Goal: Register for event/course

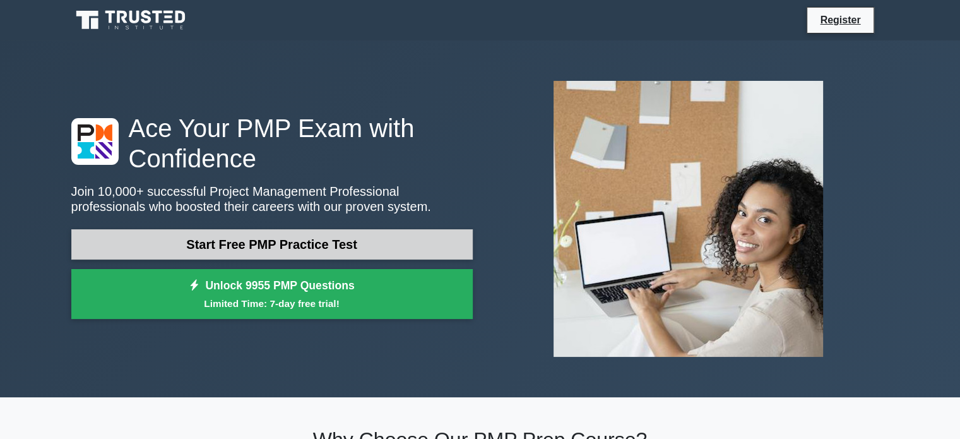
click at [275, 244] on link "Start Free PMP Practice Test" at bounding box center [272, 244] width 402 height 30
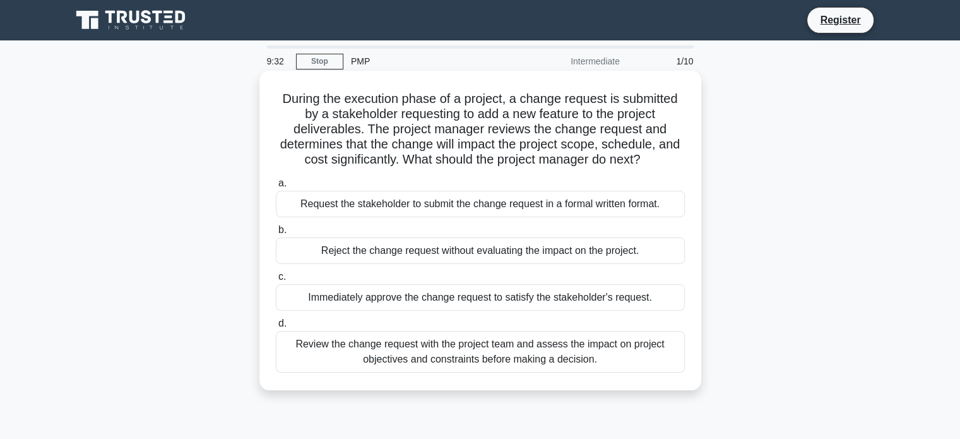
click at [323, 349] on div "Review the change request with the project team and assess the impact on projec…" at bounding box center [480, 352] width 409 height 42
click at [276, 328] on input "d. Review the change request with the project team and assess the impact on pro…" at bounding box center [276, 323] width 0 height 8
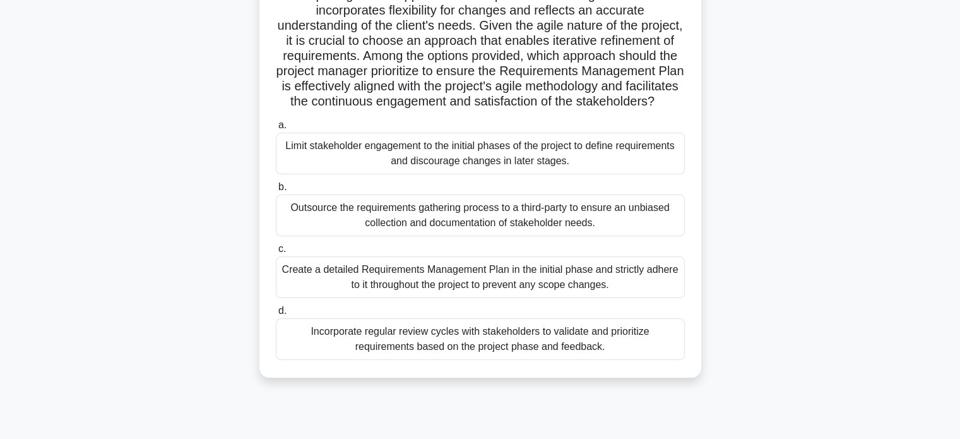
scroll to position [189, 0]
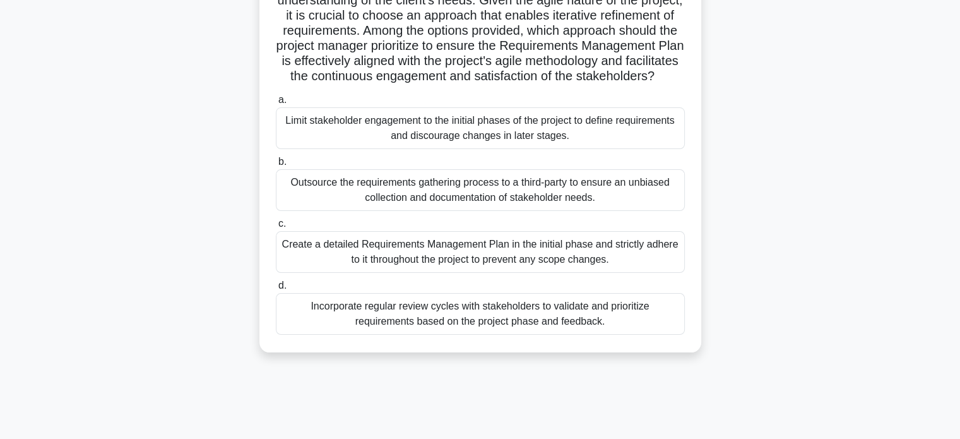
click at [385, 334] on div "Incorporate regular review cycles with stakeholders to validate and prioritize …" at bounding box center [480, 314] width 409 height 42
click at [276, 290] on input "d. Incorporate regular review cycles with stakeholders to validate and prioriti…" at bounding box center [276, 286] width 0 height 8
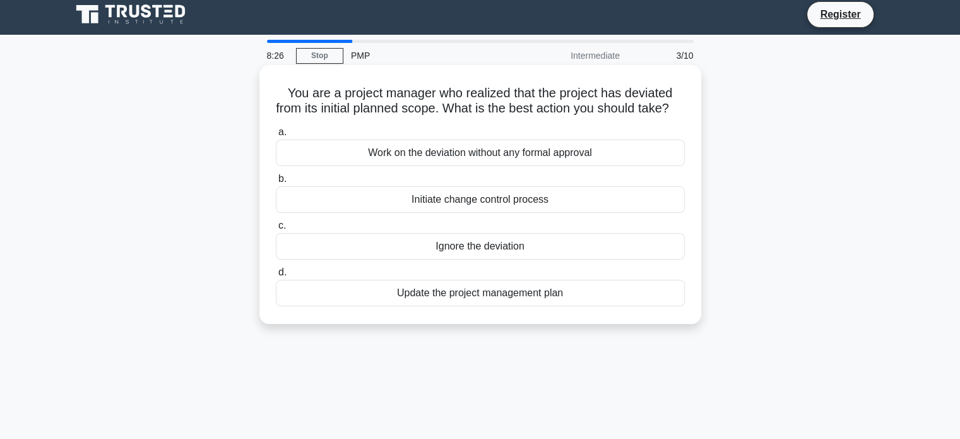
scroll to position [0, 0]
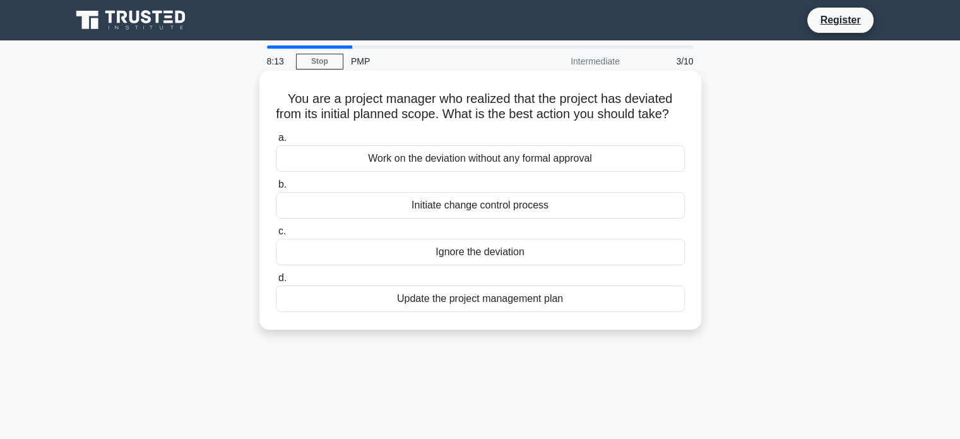
click at [402, 218] on div "Initiate change control process" at bounding box center [480, 205] width 409 height 27
click at [276, 189] on input "b. Initiate change control process" at bounding box center [276, 185] width 0 height 8
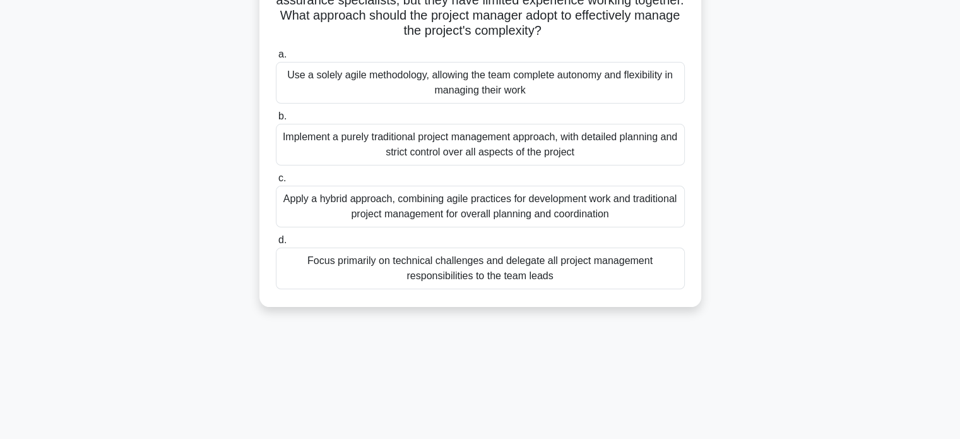
scroll to position [126, 0]
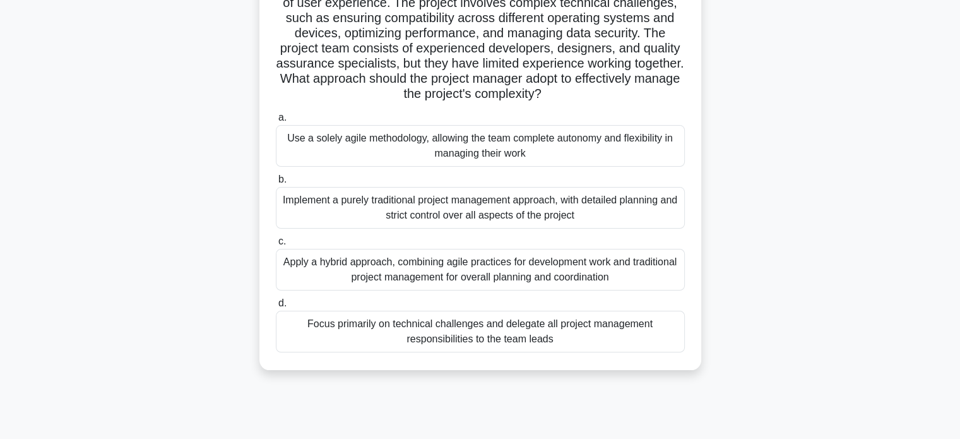
click at [390, 267] on div "Apply a hybrid approach, combining agile practices for development work and tra…" at bounding box center [480, 270] width 409 height 42
click at [276, 246] on input "c. Apply a hybrid approach, combining agile practices for development work and …" at bounding box center [276, 241] width 0 height 8
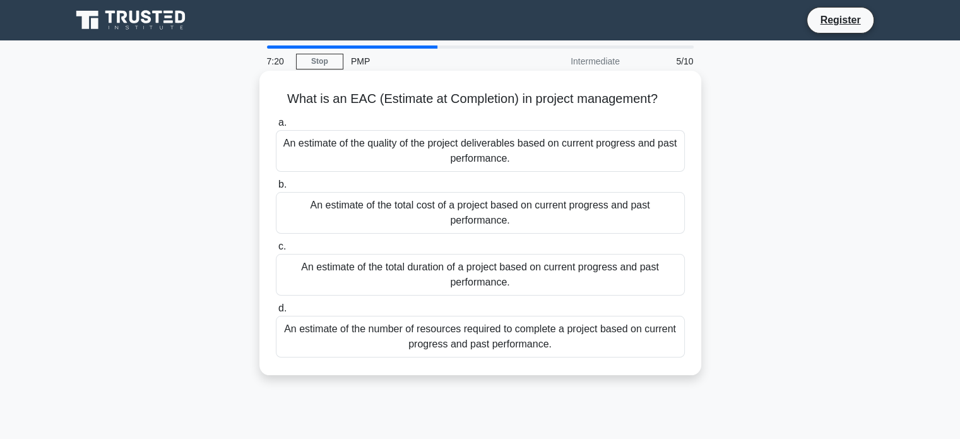
scroll to position [0, 0]
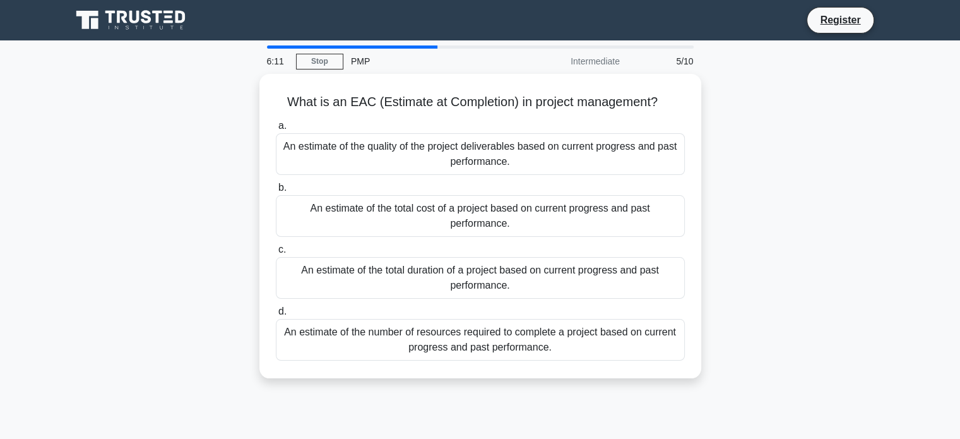
drag, startPoint x: 326, startPoint y: 158, endPoint x: 236, endPoint y: 210, distance: 103.5
click at [236, 210] on div "What is an EAC (Estimate at Completion) in project management? .spinner_0XTQ{tr…" at bounding box center [480, 233] width 833 height 319
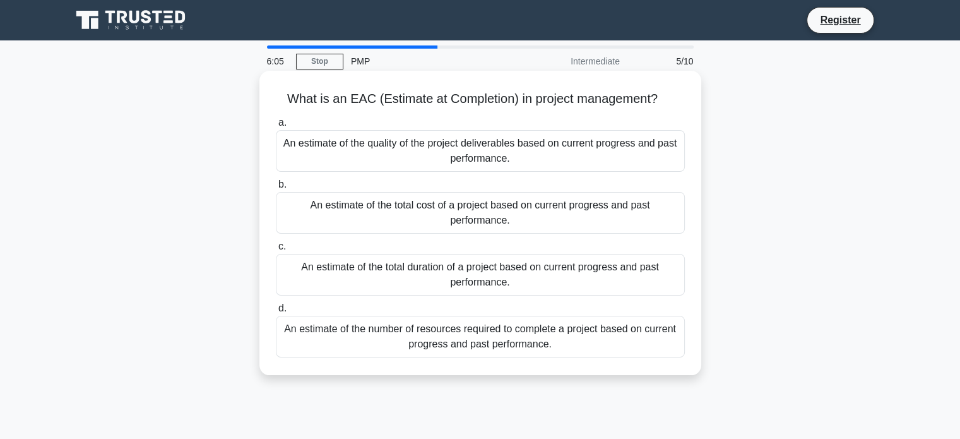
click at [412, 333] on div "An estimate of the number of resources required to complete a project based on …" at bounding box center [480, 337] width 409 height 42
click at [276, 313] on input "d. An estimate of the number of resources required to complete a project based …" at bounding box center [276, 308] width 0 height 8
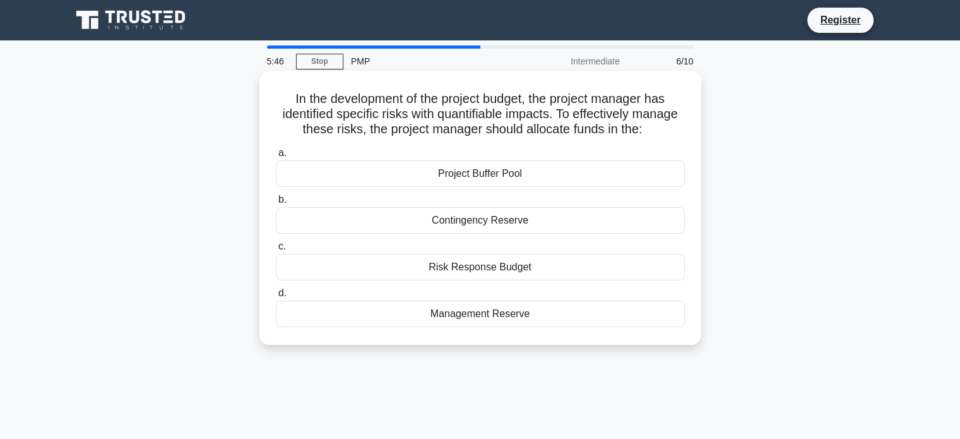
click at [424, 267] on div "Risk Response Budget" at bounding box center [480, 267] width 409 height 27
click at [276, 251] on input "c. Risk Response Budget" at bounding box center [276, 246] width 0 height 8
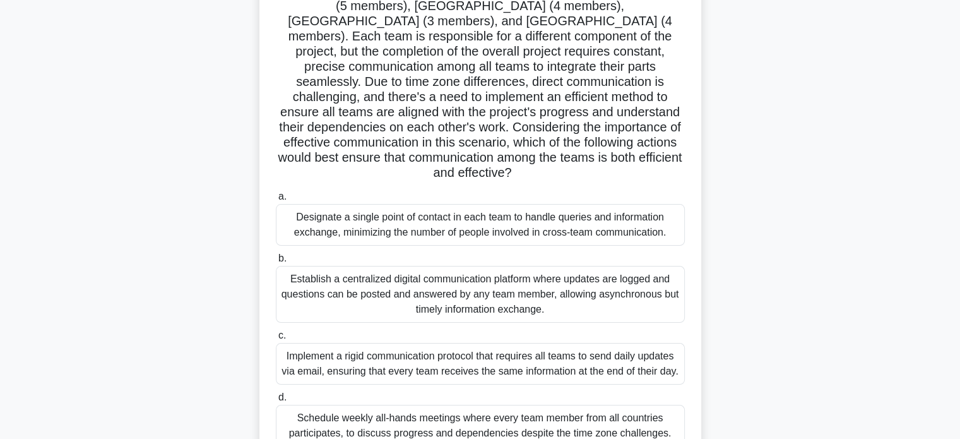
scroll to position [189, 0]
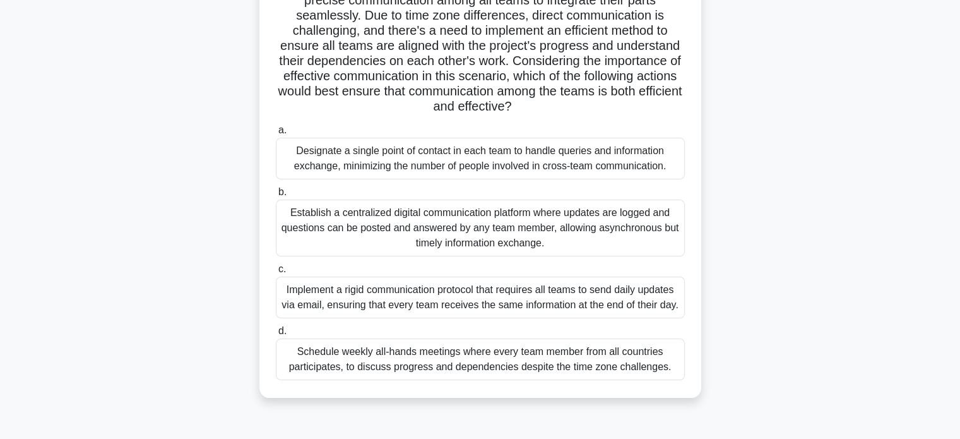
click at [451, 200] on div "Establish a centralized digital communication platform where updates are logged…" at bounding box center [480, 228] width 409 height 57
click at [276, 196] on input "b. Establish a centralized digital communication platform where updates are log…" at bounding box center [276, 192] width 0 height 8
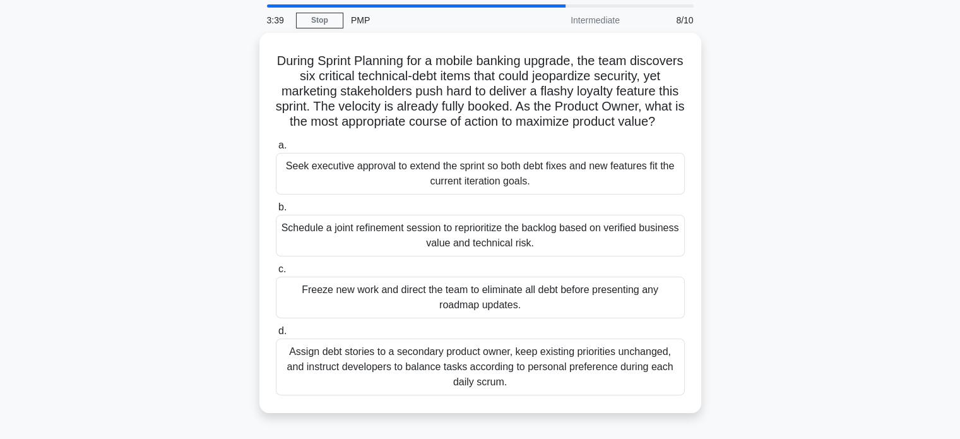
scroll to position [63, 0]
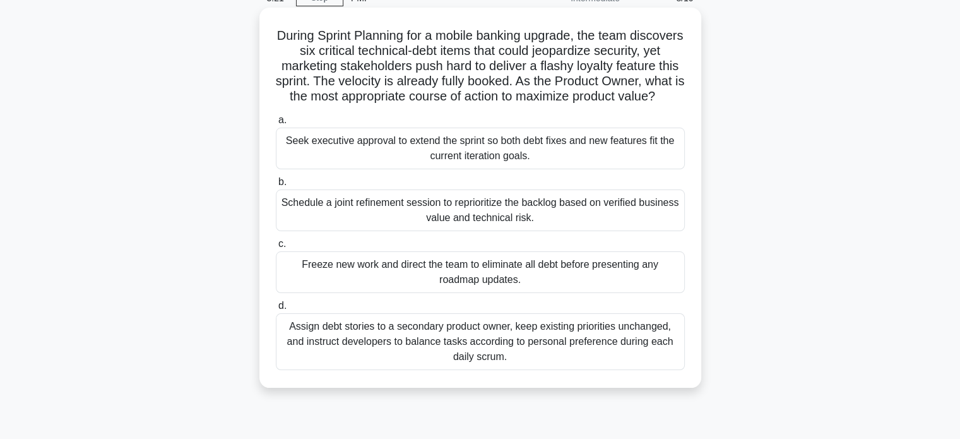
click at [313, 230] on div "Schedule a joint refinement session to reprioritize the backlog based on verifi…" at bounding box center [480, 210] width 409 height 42
click at [276, 186] on input "b. Schedule a joint refinement session to reprioritize the backlog based on ver…" at bounding box center [276, 182] width 0 height 8
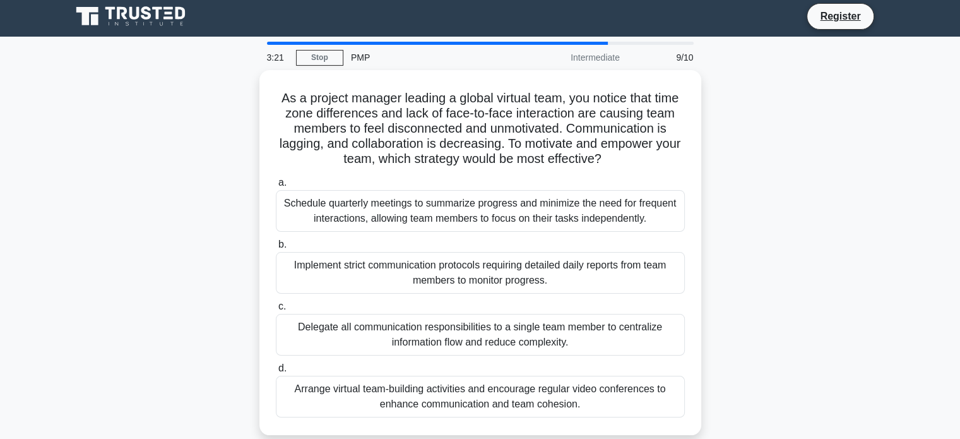
scroll to position [0, 0]
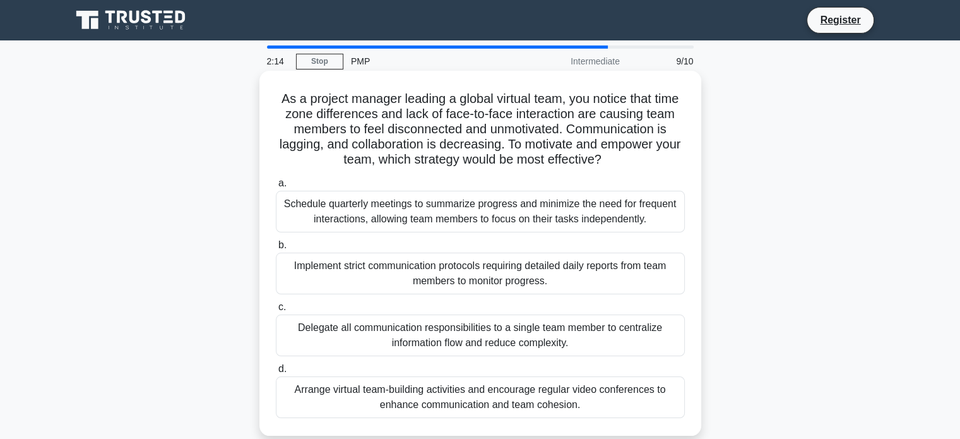
click at [350, 205] on div "Schedule quarterly meetings to summarize progress and minimize the need for fre…" at bounding box center [480, 212] width 409 height 42
click at [276, 188] on input "a. Schedule quarterly meetings to summarize progress and minimize the need for …" at bounding box center [276, 183] width 0 height 8
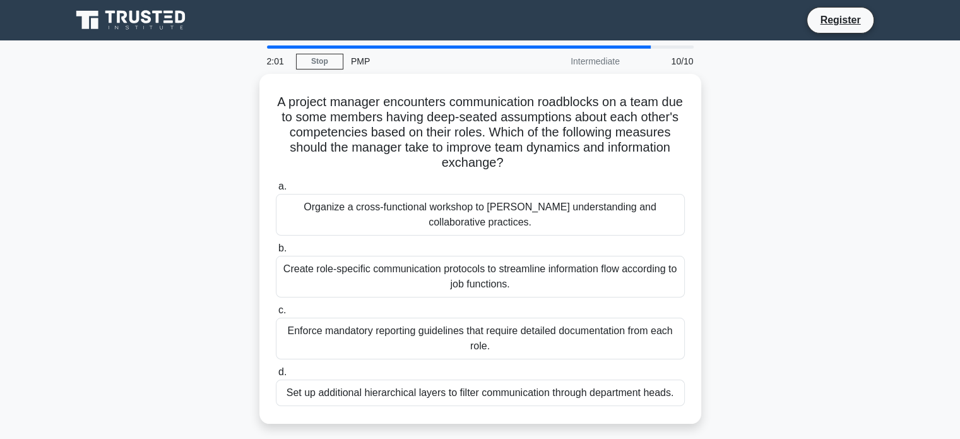
drag, startPoint x: 250, startPoint y: 225, endPoint x: 174, endPoint y: 277, distance: 92.3
click at [174, 277] on div "A project manager encounters communication roadblocks on a team due to some mem…" at bounding box center [480, 256] width 833 height 365
drag, startPoint x: 240, startPoint y: 242, endPoint x: 201, endPoint y: 261, distance: 43.8
click at [201, 261] on div "A project manager encounters communication roadblocks on a team due to some mem…" at bounding box center [480, 256] width 833 height 365
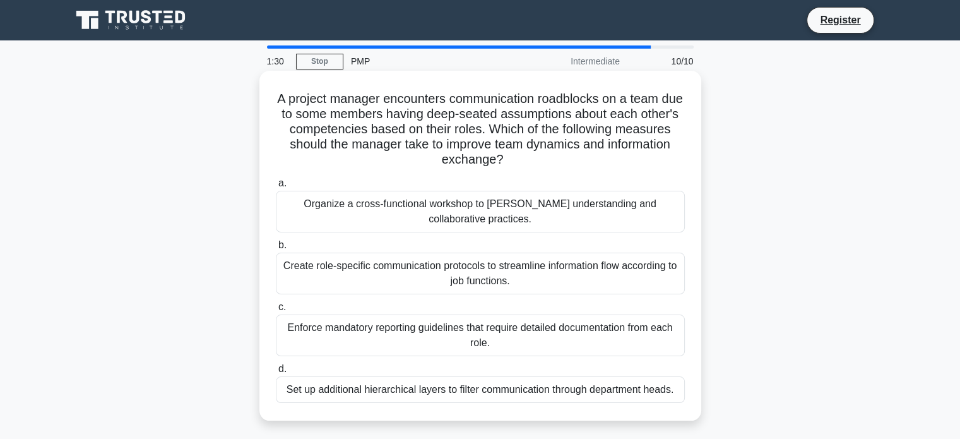
click at [364, 218] on div "Organize a cross-functional workshop to [PERSON_NAME] understanding and collabo…" at bounding box center [480, 212] width 409 height 42
click at [276, 188] on input "a. Organize a cross-functional workshop to [PERSON_NAME] understanding and coll…" at bounding box center [276, 183] width 0 height 8
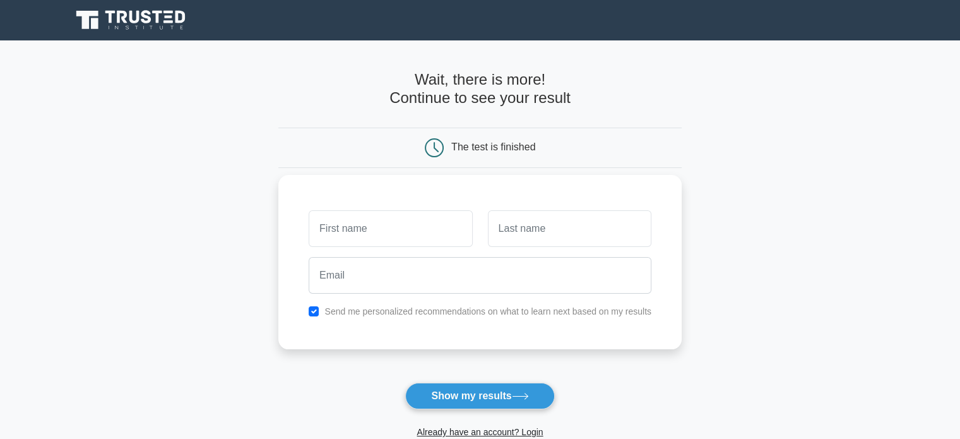
click at [351, 237] on input "text" at bounding box center [391, 228] width 164 height 37
type input "Panos"
click at [528, 223] on input "text" at bounding box center [570, 228] width 164 height 37
type input "Dallas"
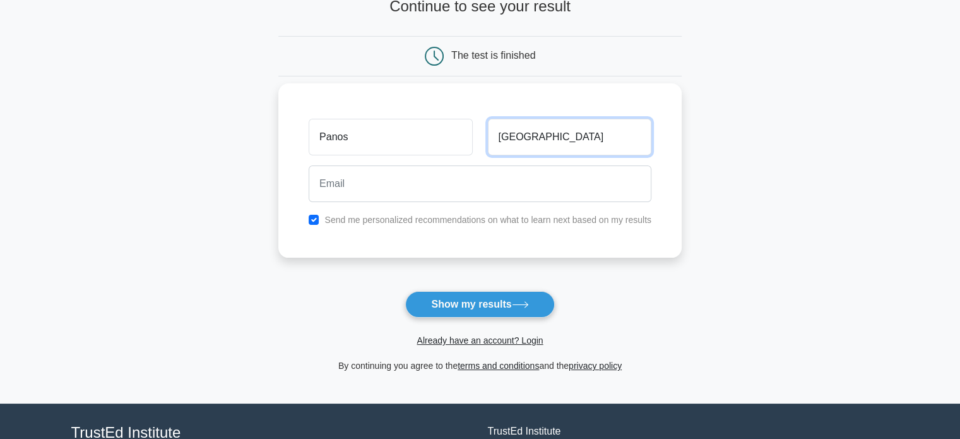
scroll to position [63, 0]
